Goal: Transaction & Acquisition: Obtain resource

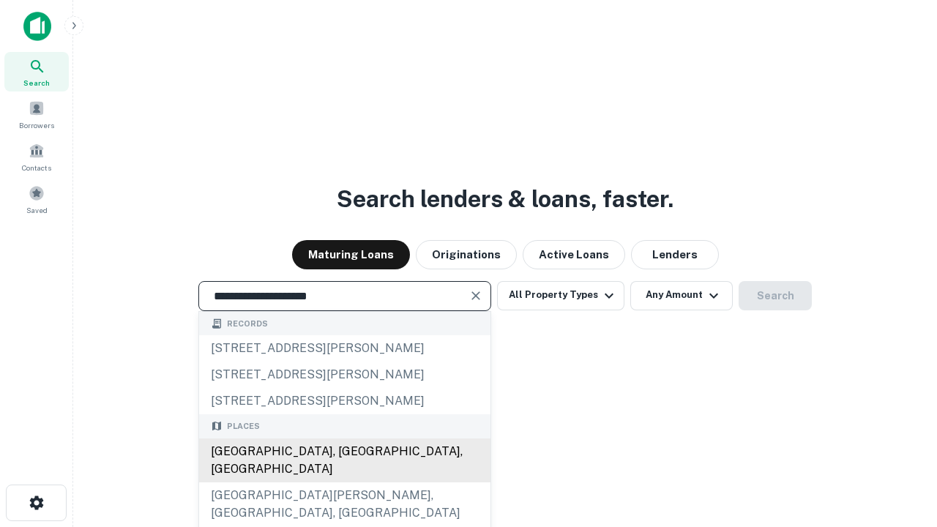
click at [344, 482] on div "Santa Monica, CA, USA" at bounding box center [344, 460] width 291 height 44
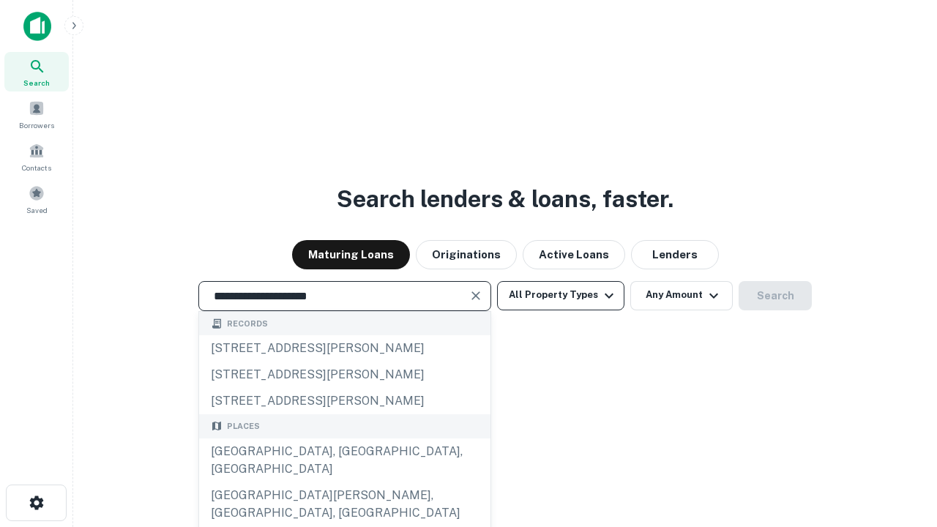
type input "**********"
click at [561, 295] on button "All Property Types" at bounding box center [560, 295] width 127 height 29
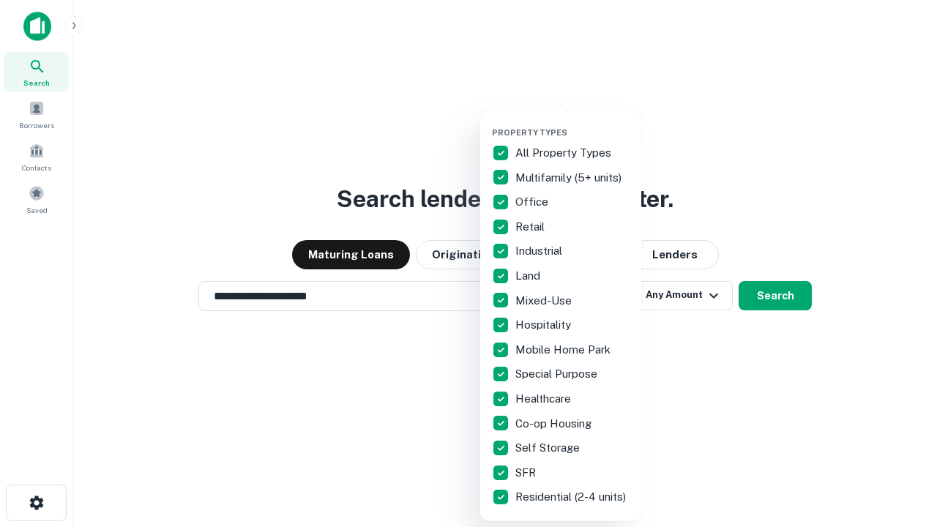
click at [572, 123] on button "button" at bounding box center [572, 123] width 161 height 1
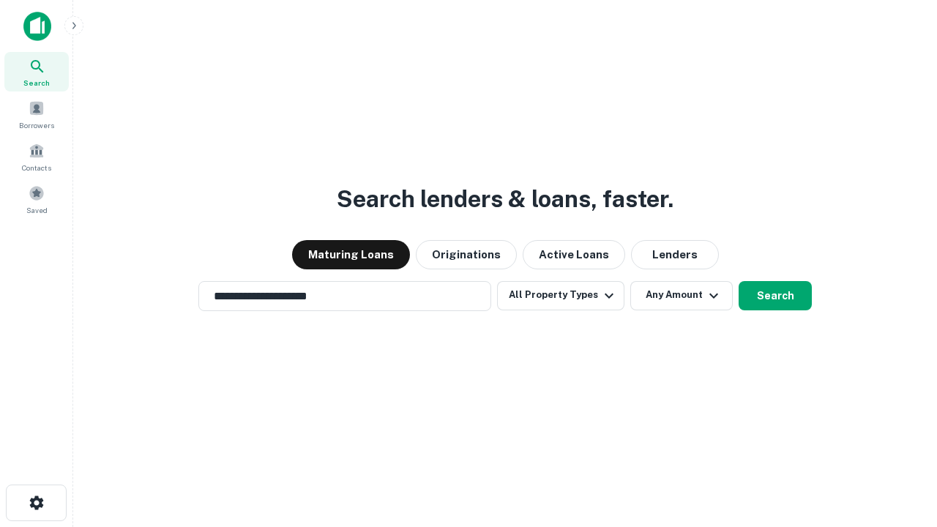
scroll to position [23, 0]
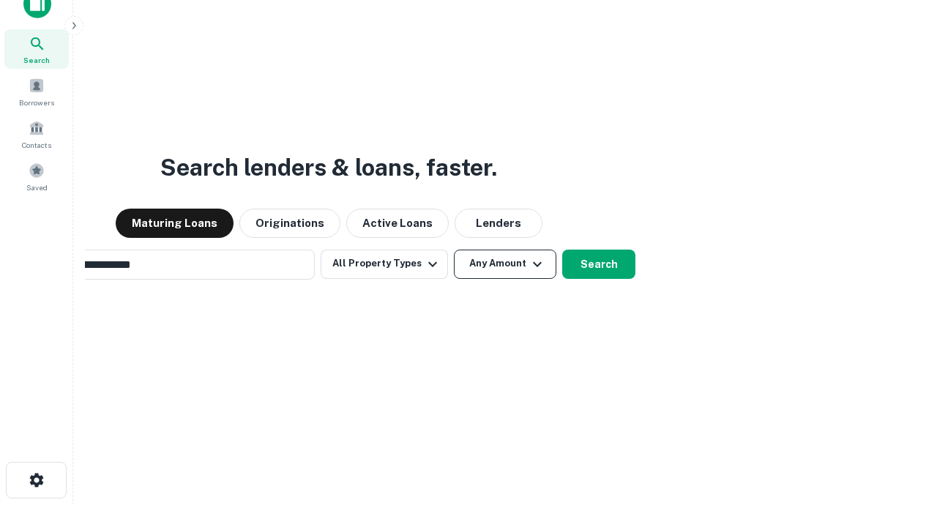
click at [454, 250] on button "Any Amount" at bounding box center [505, 264] width 102 height 29
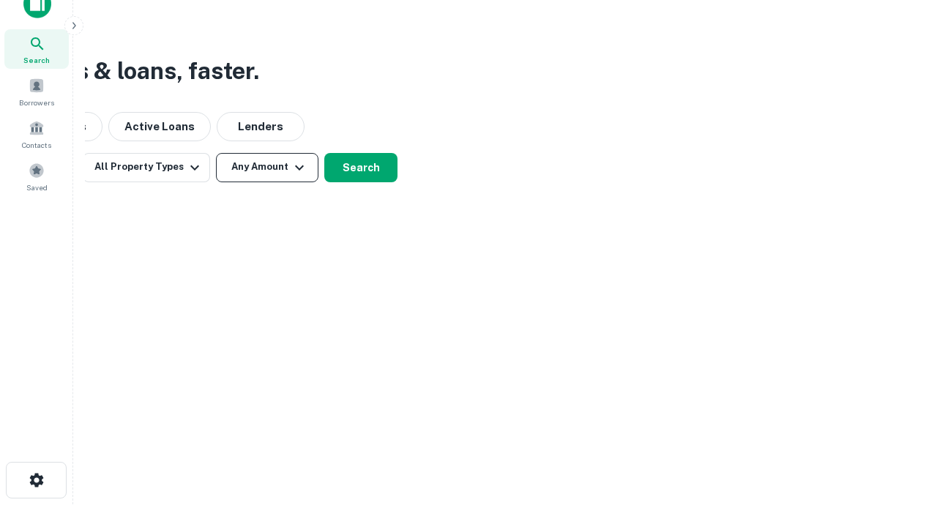
scroll to position [23, 0]
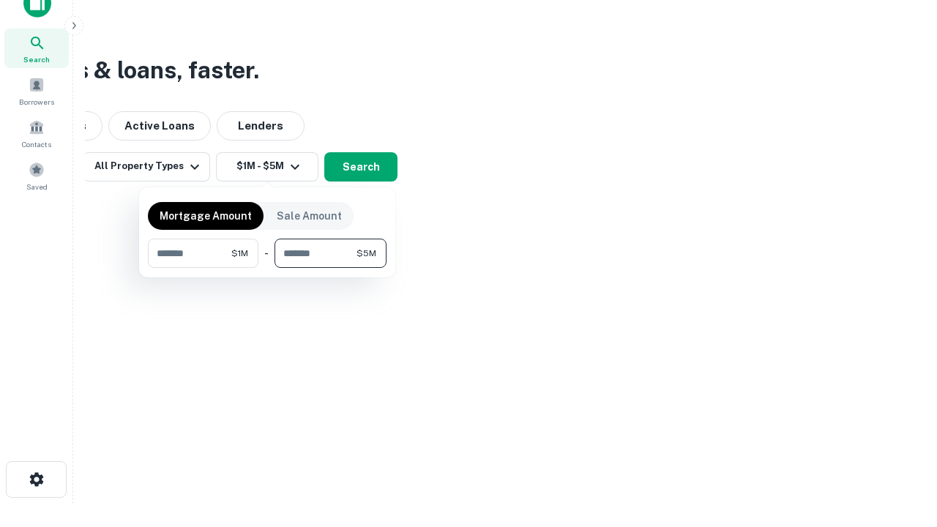
type input "*******"
click at [267, 268] on button "button" at bounding box center [267, 268] width 239 height 1
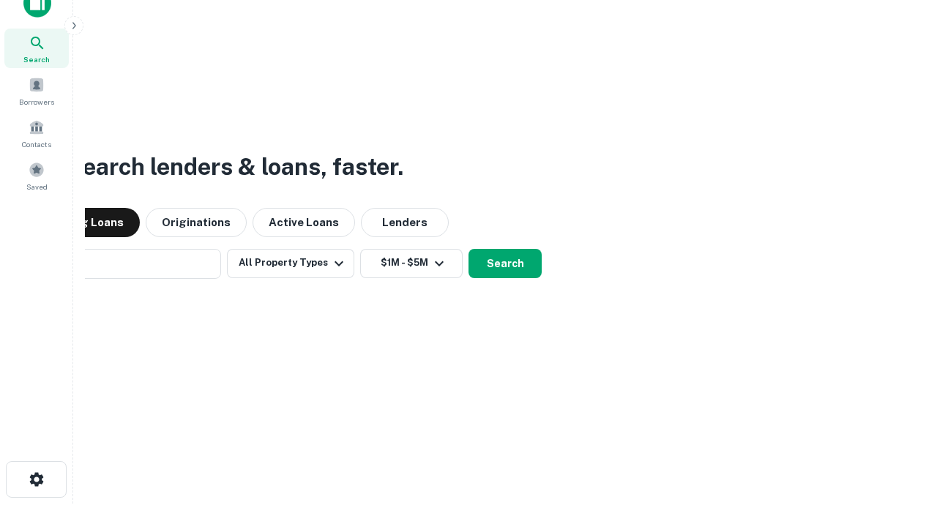
scroll to position [23, 0]
click at [468, 250] on button "Search" at bounding box center [504, 264] width 73 height 29
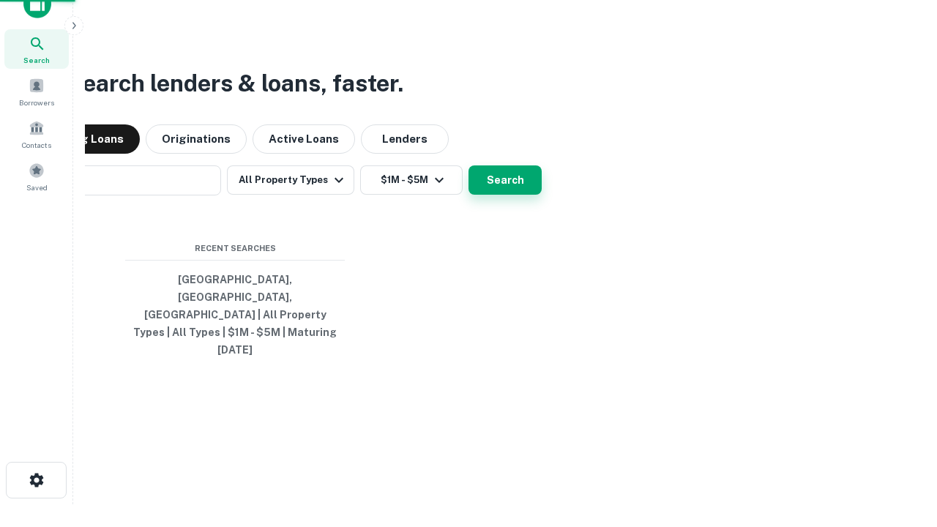
scroll to position [23, 0]
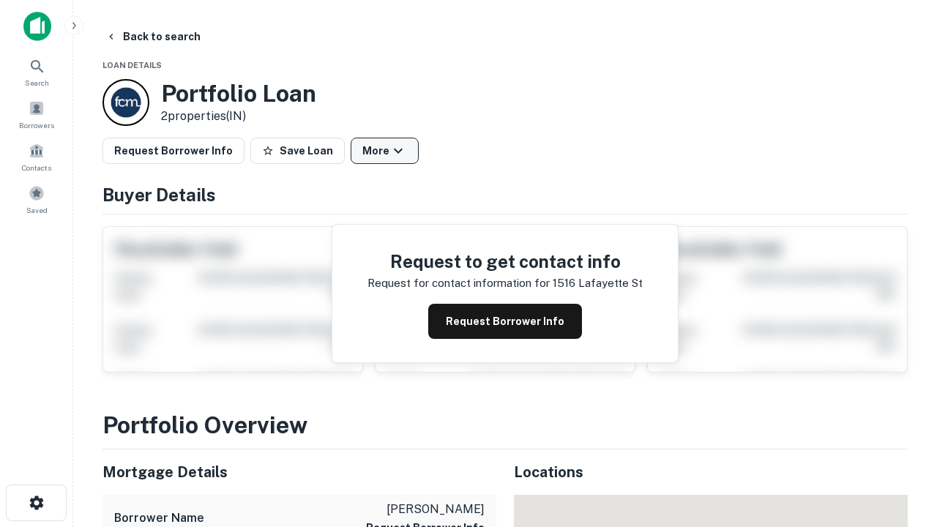
click at [384, 151] on button "More" at bounding box center [385, 151] width 68 height 26
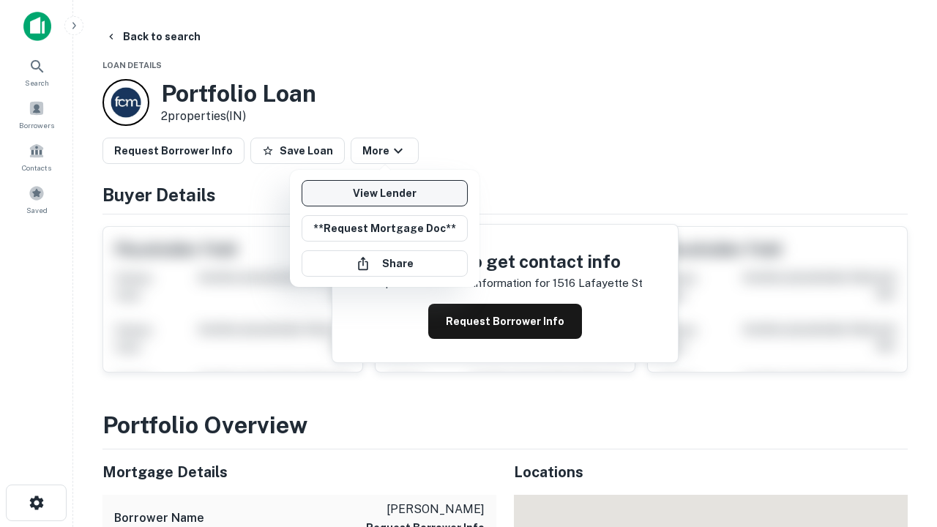
click at [384, 193] on link "View Lender" at bounding box center [385, 193] width 166 height 26
